Goal: Entertainment & Leisure: Consume media (video, audio)

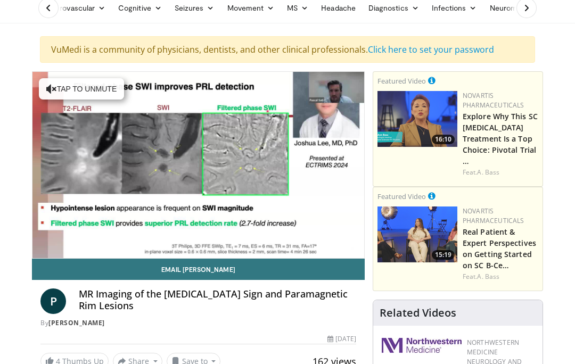
scroll to position [46, 0]
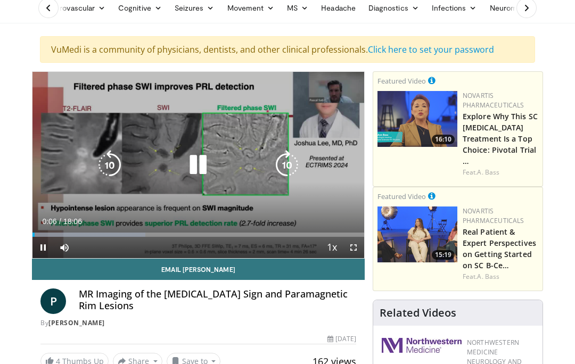
click at [63, 233] on div "Progress Bar" at bounding box center [88, 235] width 113 height 4
click at [105, 233] on div "Progress Bar" at bounding box center [124, 235] width 176 height 4
click at [155, 230] on div "Loaded : 63.53%" at bounding box center [198, 232] width 332 height 10
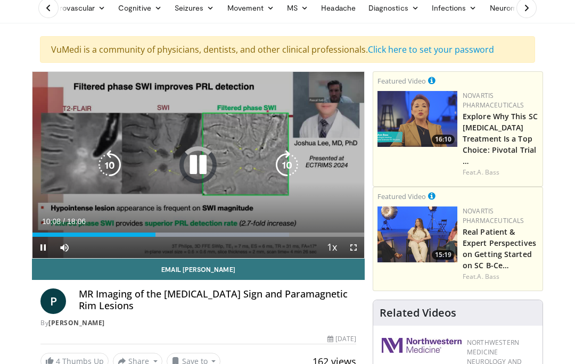
click at [218, 237] on div "Progress Bar" at bounding box center [204, 235] width 170 height 4
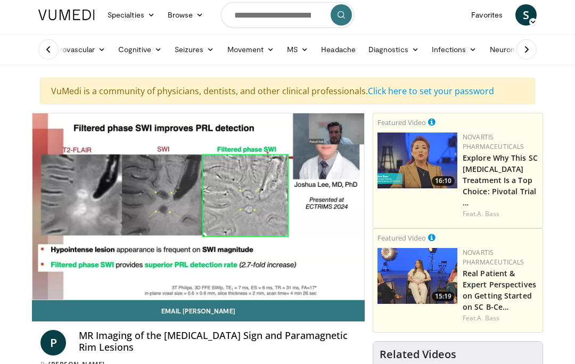
scroll to position [0, 0]
